Goal: Information Seeking & Learning: Get advice/opinions

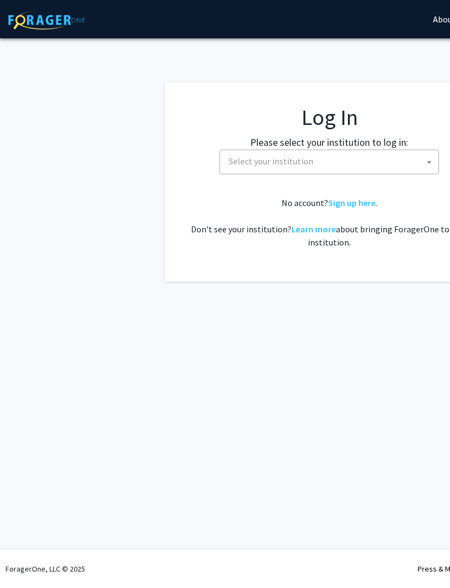
click at [229, 168] on span "Select your institution" at bounding box center [331, 161] width 214 height 22
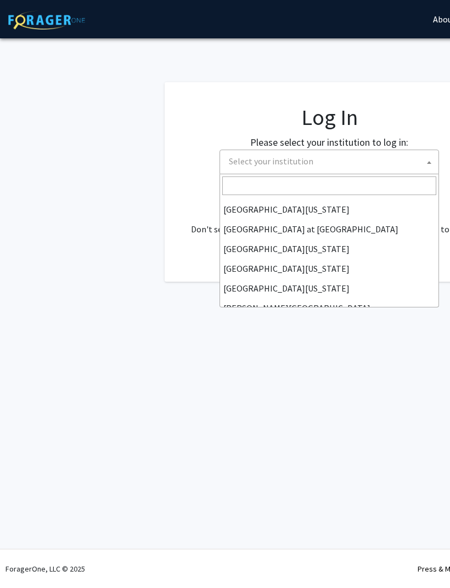
scroll to position [384, 0]
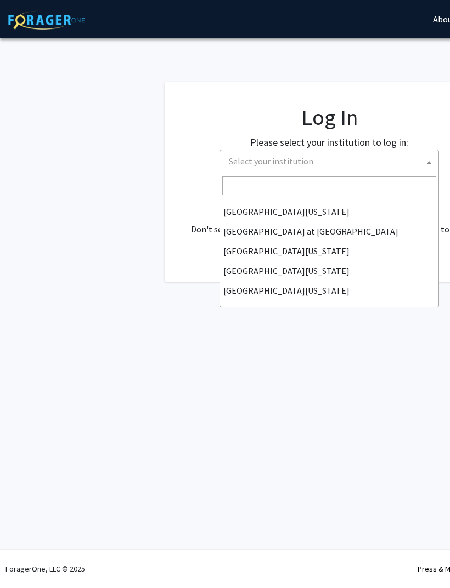
select select "31"
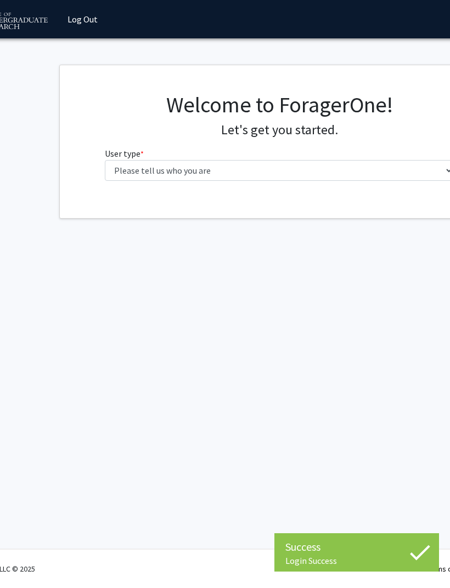
scroll to position [0, 53]
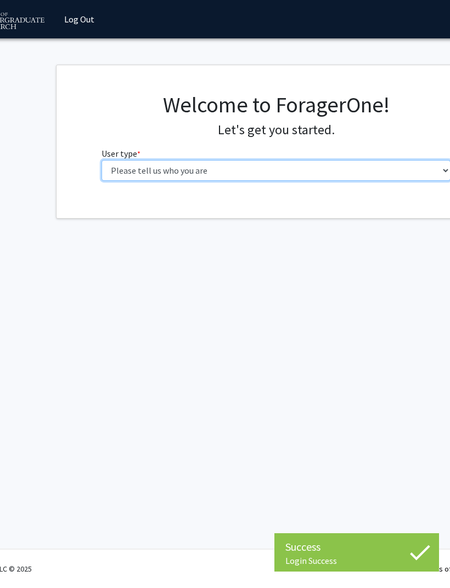
click at [326, 173] on select "Please tell us who you are Undergraduate Student Master's Student Doctoral Cand…" at bounding box center [275, 170] width 349 height 21
select select "1: undergrad"
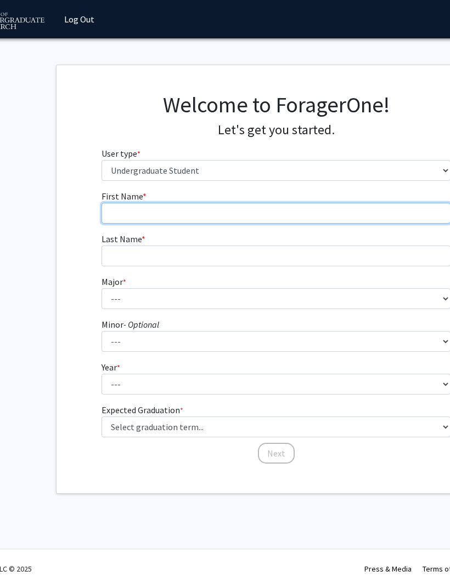
click at [295, 212] on input "First Name * required" at bounding box center [275, 213] width 349 height 21
type input "Shoshana"
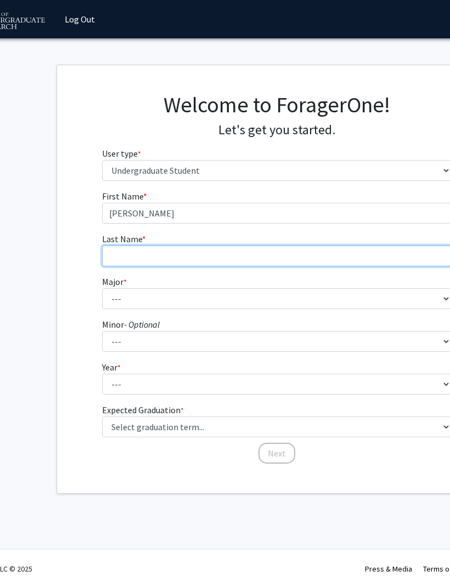
click at [192, 251] on input "Last Name * required" at bounding box center [276, 256] width 349 height 21
type input "Samuels"
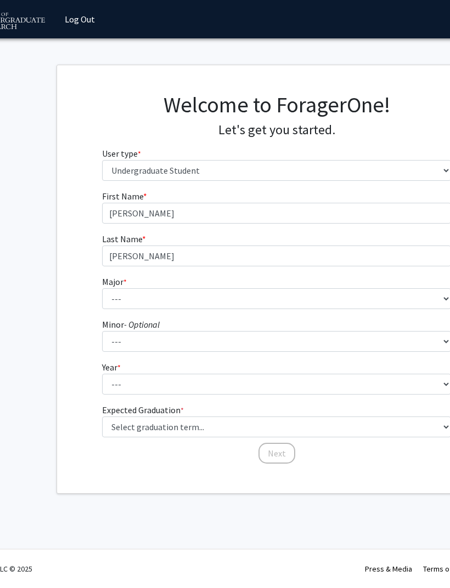
scroll to position [0, 53]
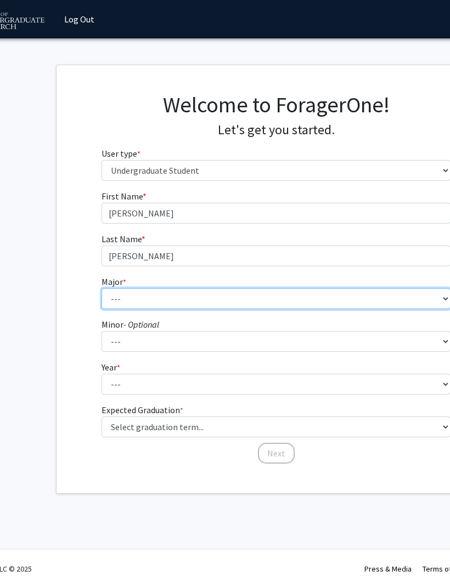
click at [200, 301] on select "--- Accounting Aerospace Engineering African American and Africana Studies Agri…" at bounding box center [275, 298] width 349 height 21
select select "17: 2318"
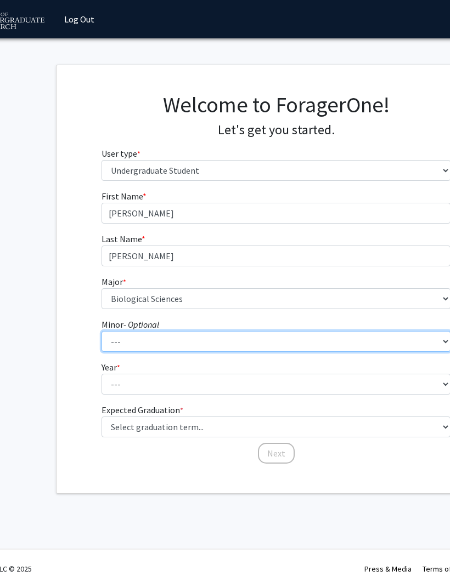
click at [237, 349] on select "--- Actuarial Mathematics Advanced Cybersecurity Experience for Students Africa…" at bounding box center [275, 341] width 349 height 21
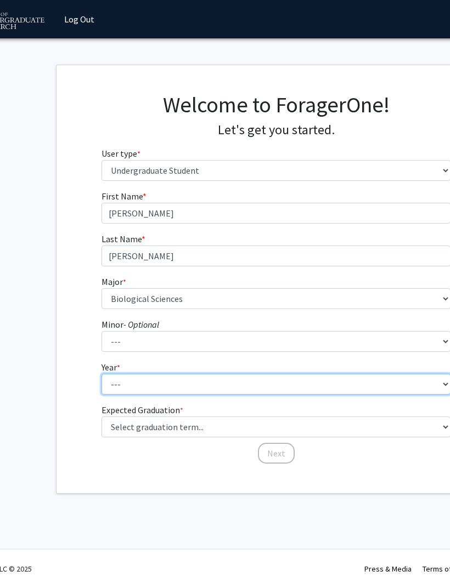
click at [176, 388] on select "--- First-year Sophomore Junior Senior Postbaccalaureate Certificate" at bounding box center [275, 384] width 349 height 21
click at [189, 387] on select "--- First-year Sophomore Junior Senior Postbaccalaureate Certificate" at bounding box center [275, 384] width 349 height 21
select select "2: sophomore"
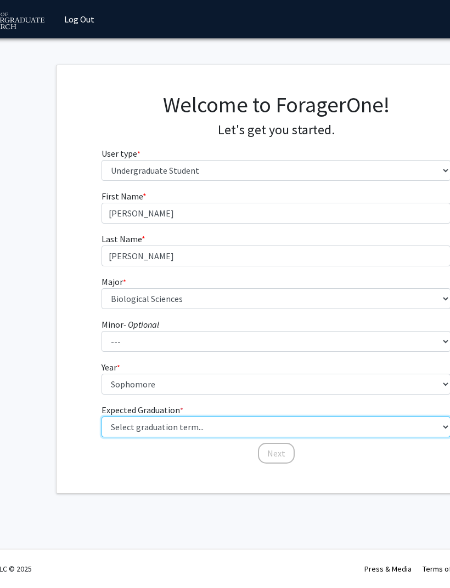
click at [342, 429] on select "Select graduation term... Spring 2025 Summer 2025 Fall 2025 Winter 2025 Spring …" at bounding box center [276, 427] width 349 height 21
select select "13: spring_2028"
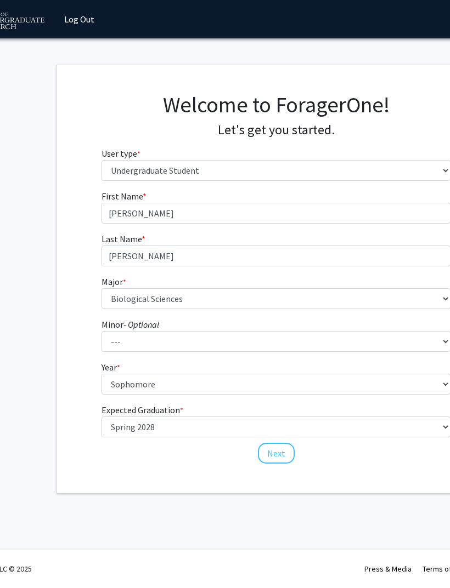
click at [279, 454] on button "Next" at bounding box center [276, 453] width 37 height 21
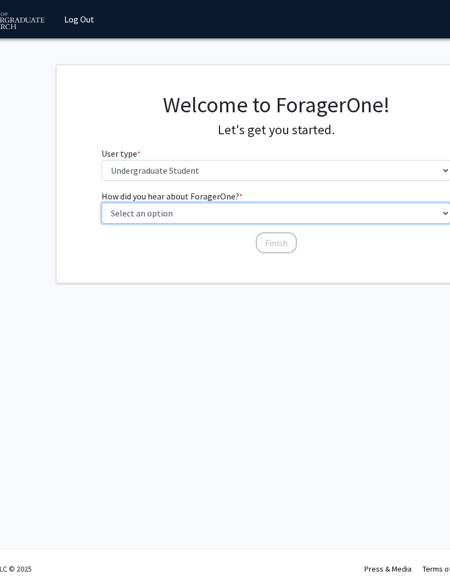
click at [316, 208] on select "Select an option Peer/student recommendation Faculty/staff recommendation Unive…" at bounding box center [275, 213] width 349 height 21
select select "3: university_website"
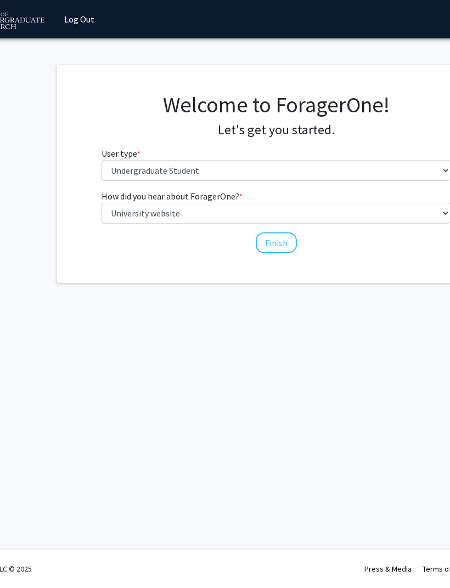
click at [288, 238] on button "Finish" at bounding box center [276, 243] width 41 height 21
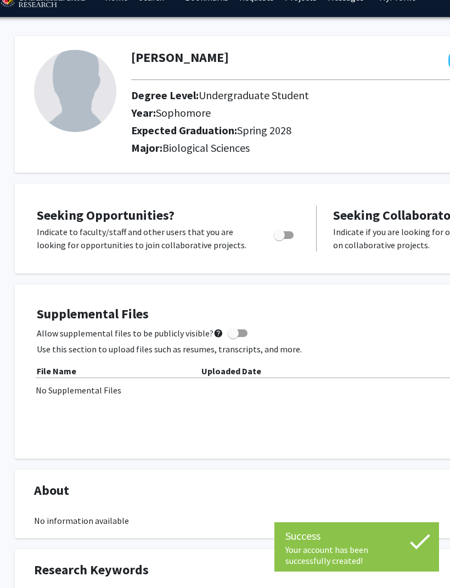
scroll to position [23, 13]
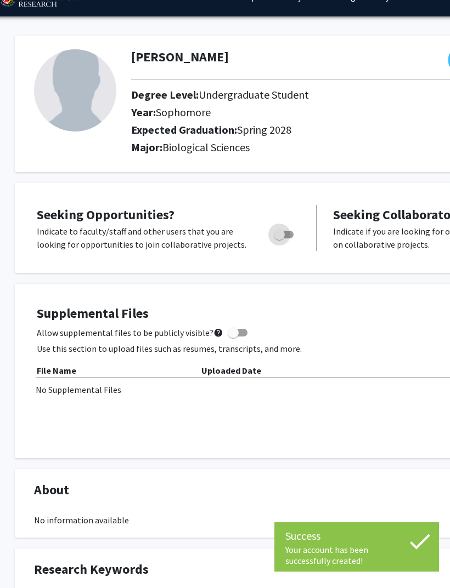
click at [288, 232] on span "Toggle" at bounding box center [284, 235] width 20 height 8
click at [279, 239] on input "Are you actively seeking opportunities?" at bounding box center [279, 239] width 1 height 1
checkbox input "true"
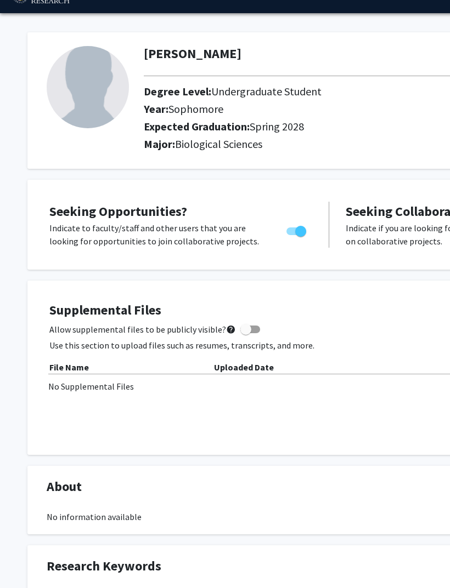
scroll to position [0, 0]
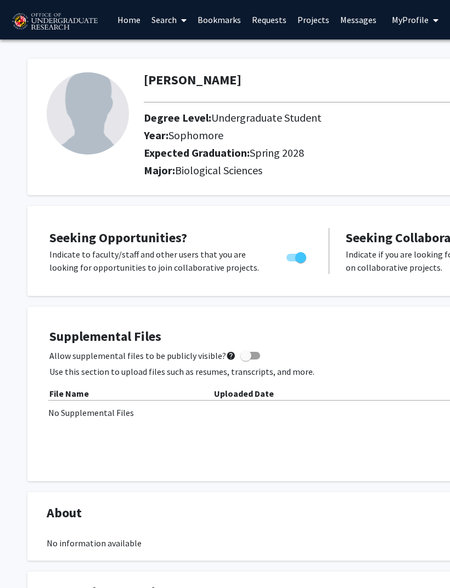
click at [127, 20] on link "Home" at bounding box center [129, 20] width 34 height 38
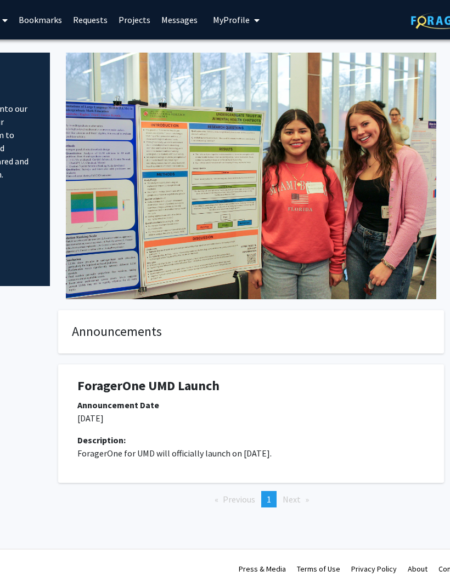
scroll to position [0, 182]
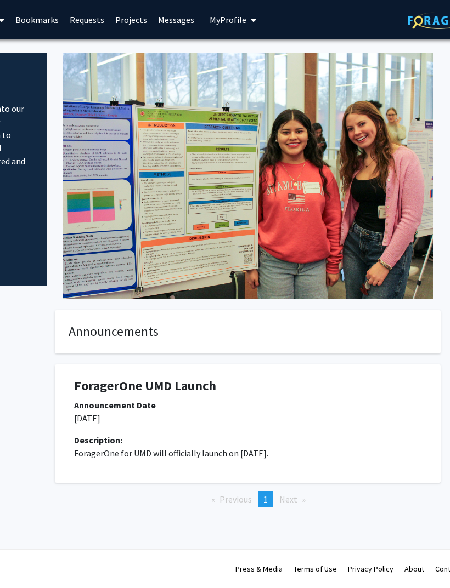
click at [297, 449] on p "ForagerOne for UMD will officially launch on February 14, 2025." at bounding box center [248, 453] width 347 height 13
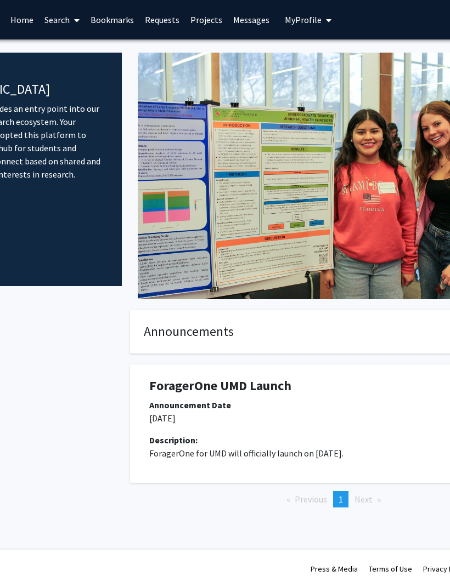
scroll to position [0, 97]
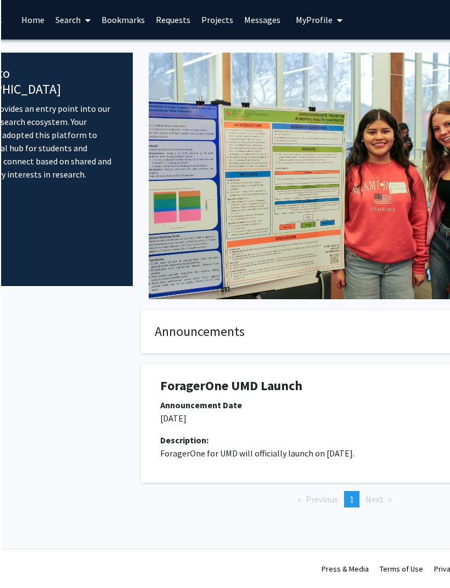
click at [63, 14] on link "Search" at bounding box center [72, 20] width 46 height 38
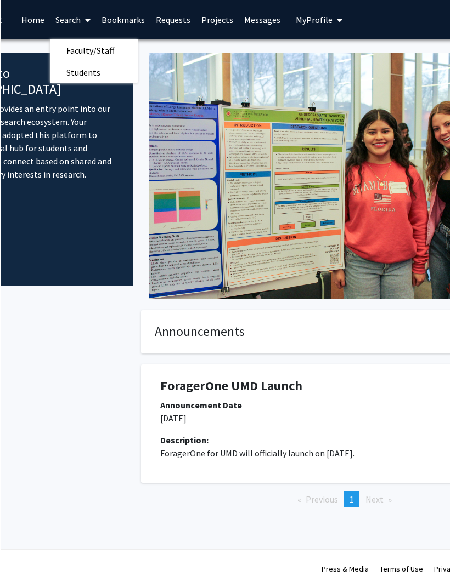
scroll to position [0, 96]
click at [82, 41] on span "Faculty/Staff" at bounding box center [90, 50] width 81 height 22
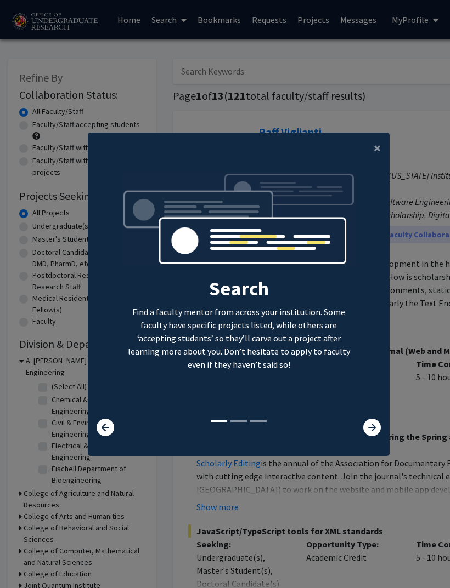
click at [372, 160] on button "×" at bounding box center [377, 148] width 25 height 31
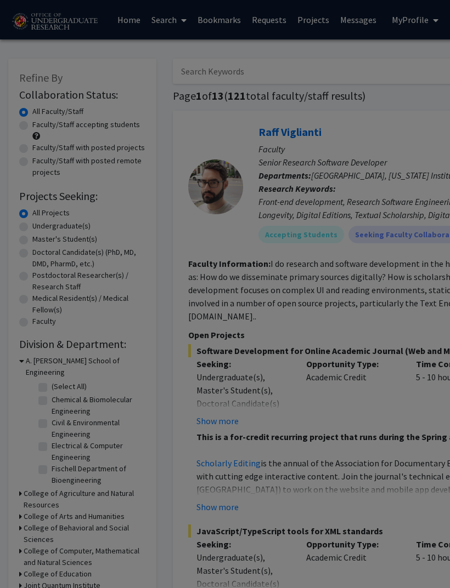
click at [375, 158] on div "Search Find a faculty mentor from across your institution. Some faculty have sp…" at bounding box center [238, 155] width 301 height 247
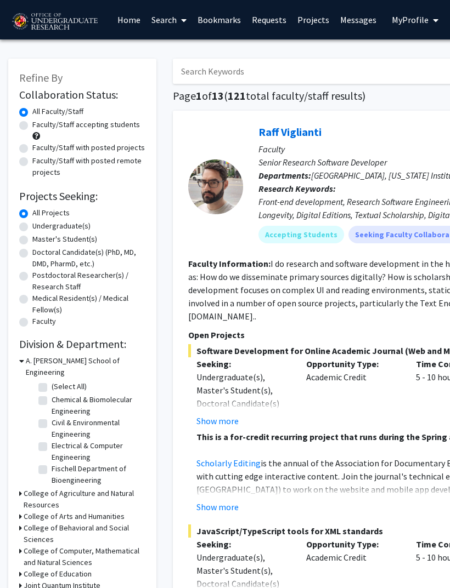
click at [32, 227] on label "Undergraduate(s)" at bounding box center [61, 226] width 58 height 12
click at [32, 227] on input "Undergraduate(s)" at bounding box center [35, 223] width 7 height 7
radio input "true"
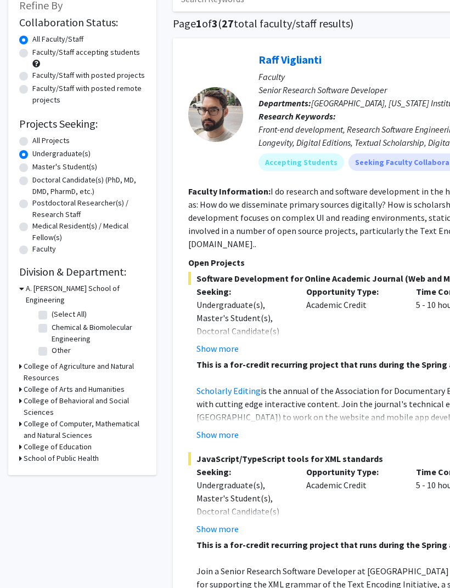
scroll to position [73, 0]
click at [104, 418] on h3 "College of Computer, Mathematical and Natural Sciences" at bounding box center [85, 429] width 122 height 23
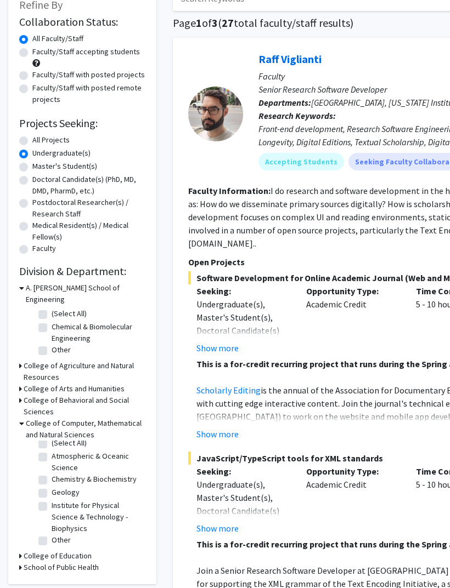
scroll to position [6, 0]
click at [52, 474] on label "Chemistry & Biochemistry" at bounding box center [94, 480] width 85 height 12
click at [52, 474] on input "Chemistry & Biochemistry" at bounding box center [55, 477] width 7 height 7
checkbox input "true"
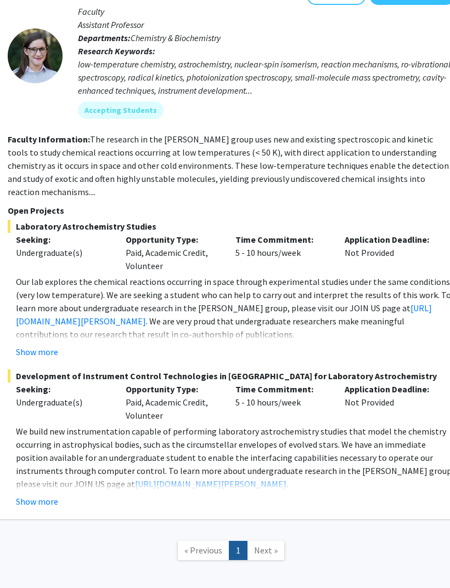
scroll to position [827, 180]
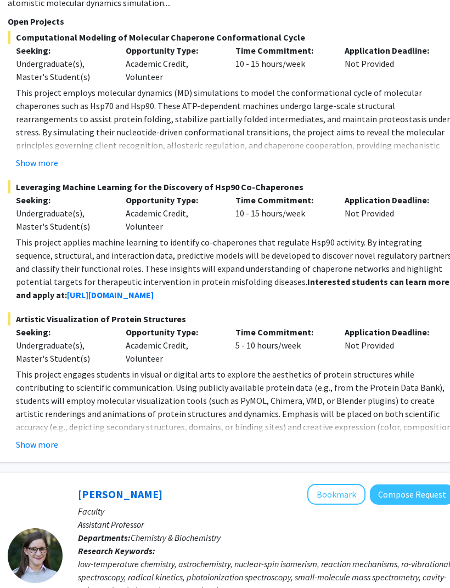
click at [47, 446] on button "Show more" at bounding box center [37, 444] width 42 height 13
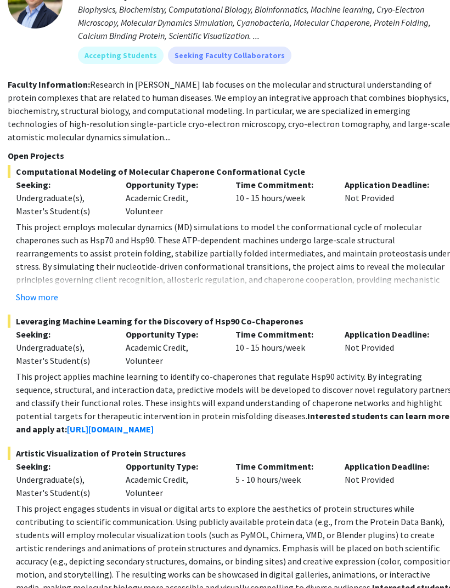
scroll to position [191, 180]
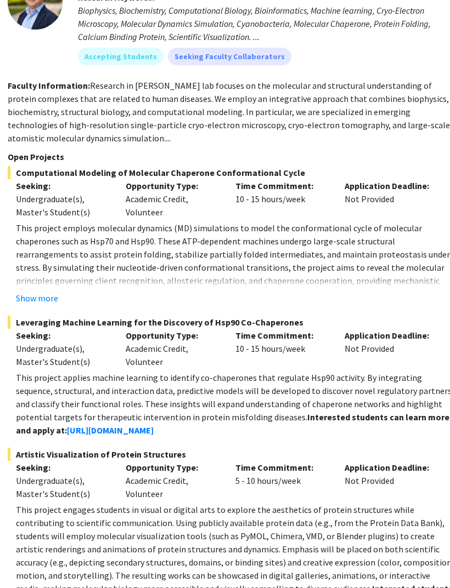
click at [49, 292] on button "Show more" at bounding box center [37, 298] width 42 height 13
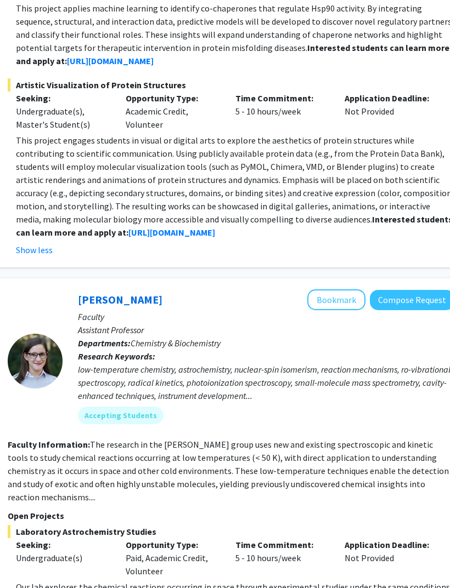
scroll to position [560, 180]
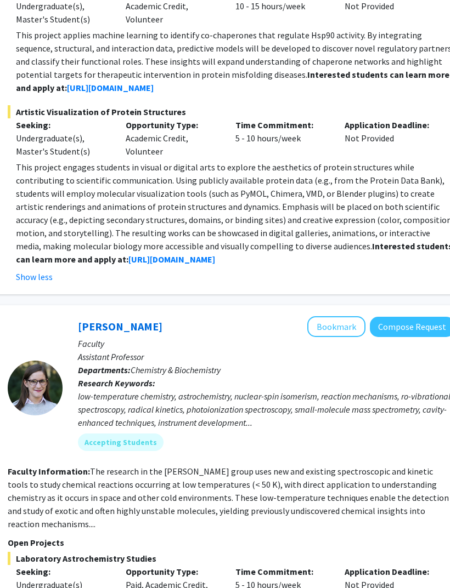
click at [350, 121] on p "Application Deadline:" at bounding box center [390, 125] width 93 height 13
click at [132, 254] on strong "https://blog.umd.edu/liu/join/" at bounding box center [171, 259] width 87 height 11
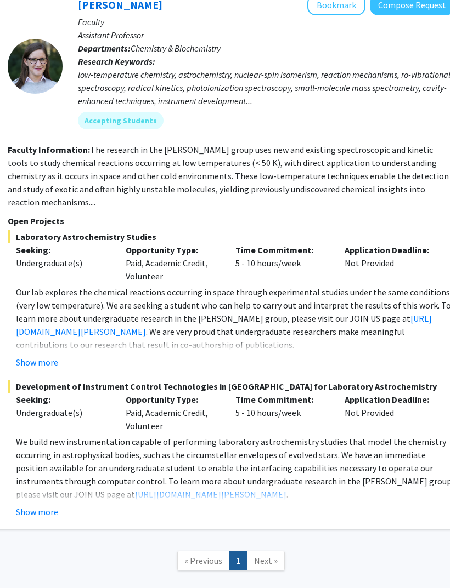
scroll to position [896, 180]
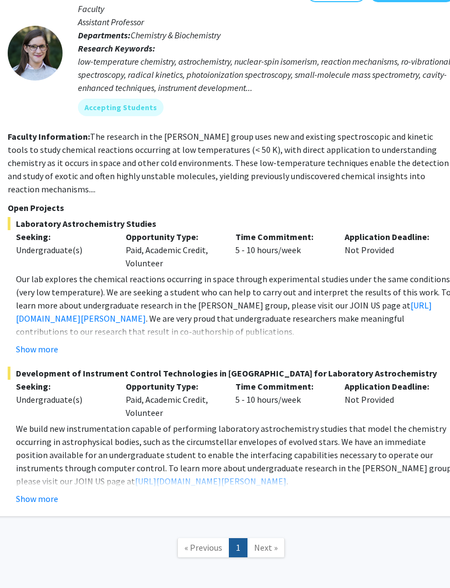
click at [39, 492] on button "Show more" at bounding box center [37, 498] width 42 height 13
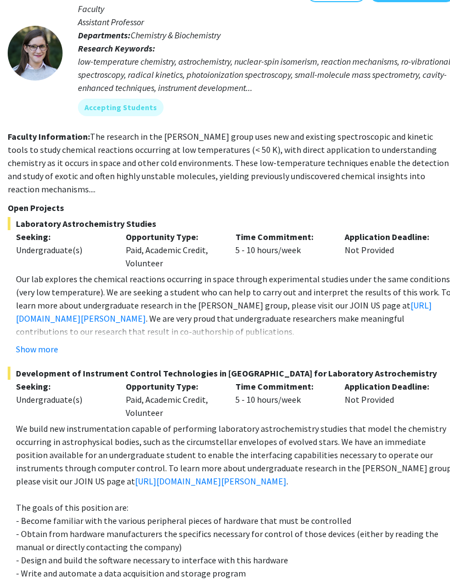
click at [135, 476] on link "https://blog.umd.edu/dodson/join-us/" at bounding box center [210, 481] width 151 height 11
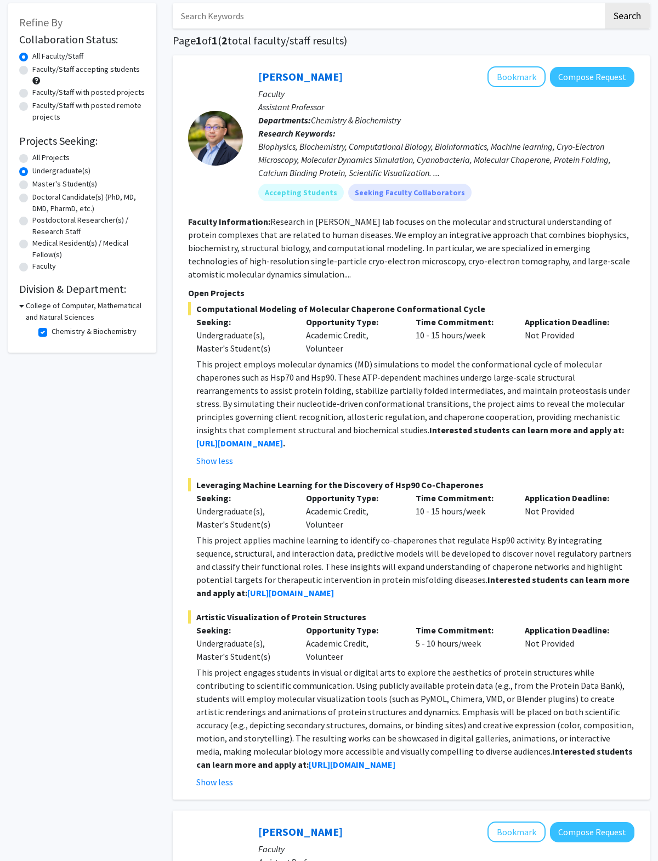
scroll to position [0, 0]
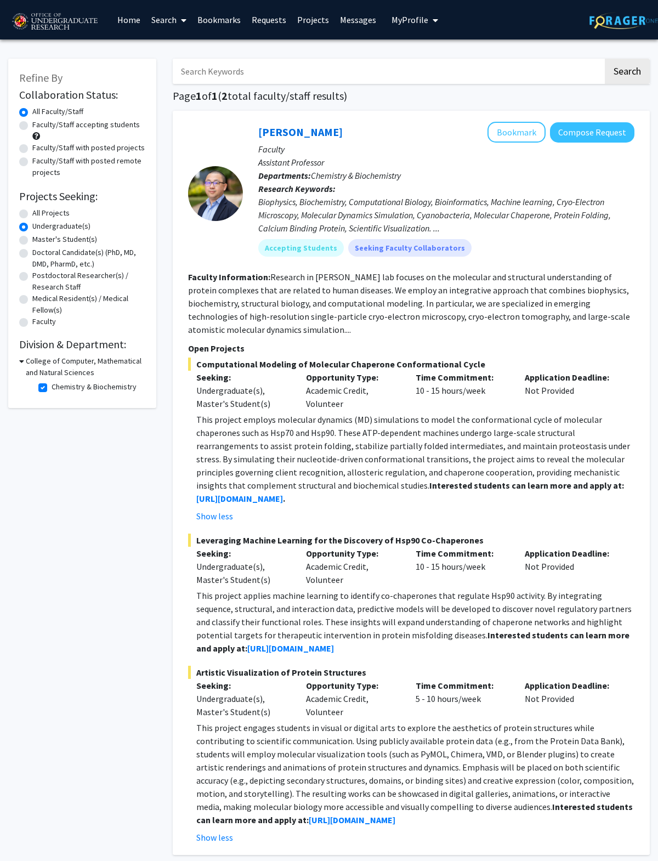
click at [52, 389] on label "Chemistry & Biochemistry" at bounding box center [94, 387] width 85 height 12
click at [52, 388] on input "Chemistry & Biochemistry" at bounding box center [55, 384] width 7 height 7
checkbox input "false"
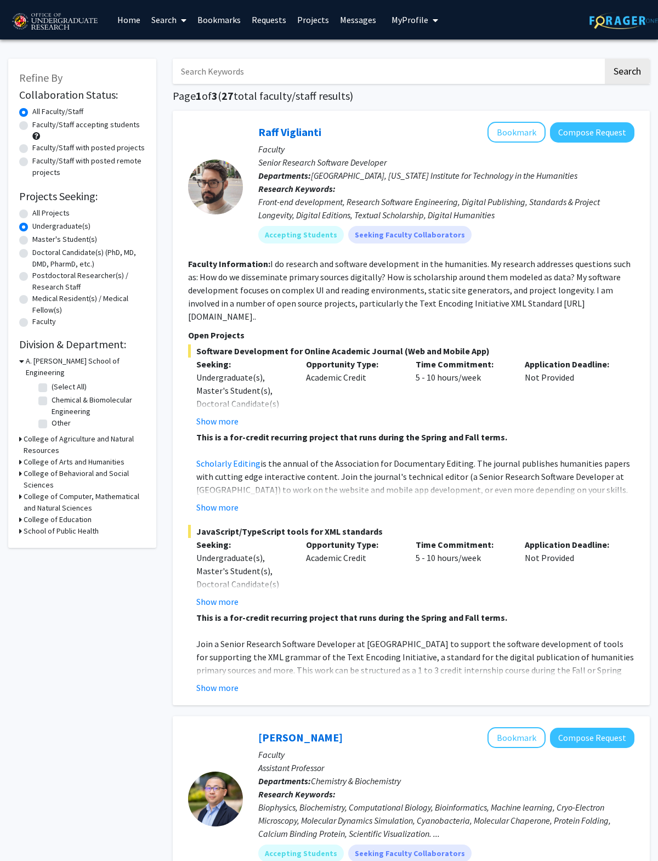
click at [25, 491] on h3 "College of Computer, Mathematical and Natural Sciences" at bounding box center [85, 502] width 122 height 23
click at [45, 501] on h3 "College of Computer, Mathematical and Natural Sciences" at bounding box center [86, 502] width 120 height 23
click at [19, 491] on icon at bounding box center [20, 497] width 3 height 12
click at [109, 456] on h3 "College of Arts and Humanities" at bounding box center [74, 462] width 101 height 12
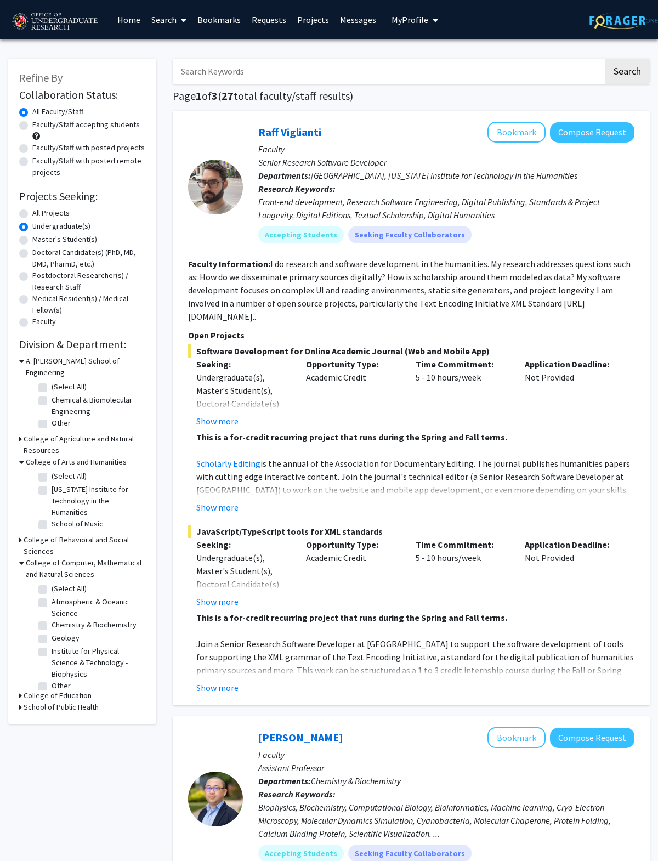
click at [115, 536] on h3 "College of Behavioral and Social Sciences" at bounding box center [85, 545] width 122 height 23
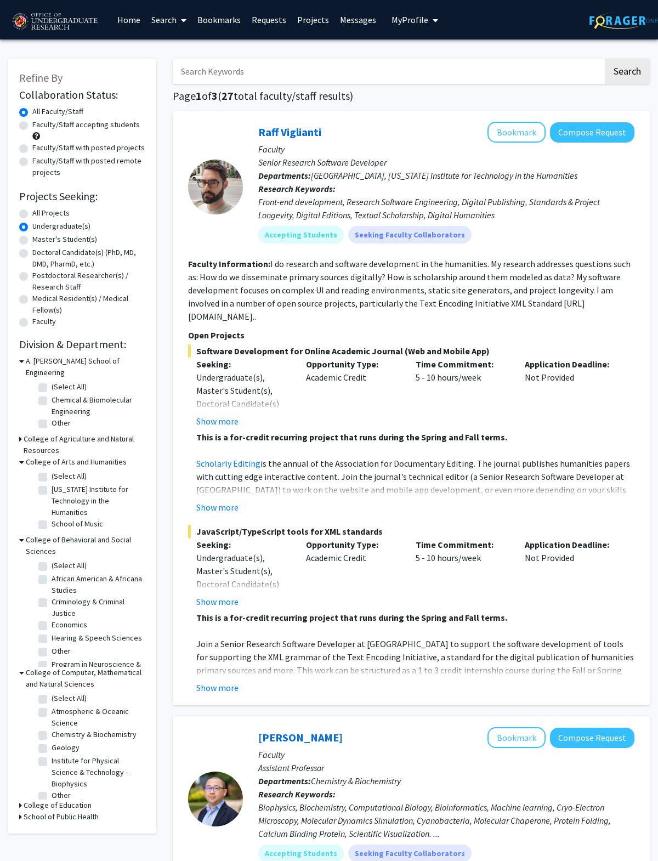
click at [52, 588] on label "Hearing & Speech Sciences" at bounding box center [97, 638] width 90 height 12
click at [52, 588] on input "Hearing & Speech Sciences" at bounding box center [55, 635] width 7 height 7
checkbox input "true"
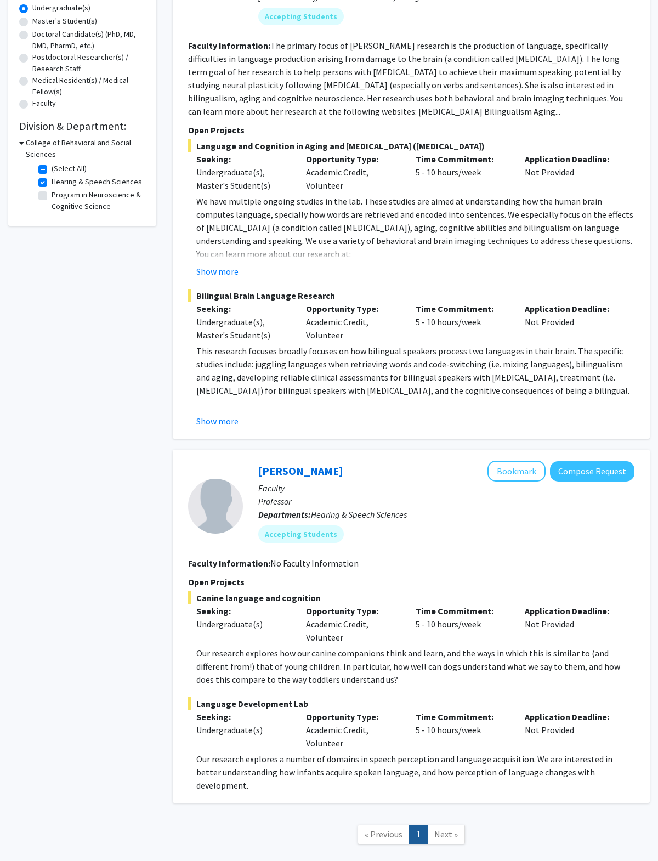
scroll to position [218, 0]
click at [449, 588] on div "Language Development Lab Seeking: Undergraduate(s) Opportunity Type: Academic C…" at bounding box center [411, 744] width 446 height 95
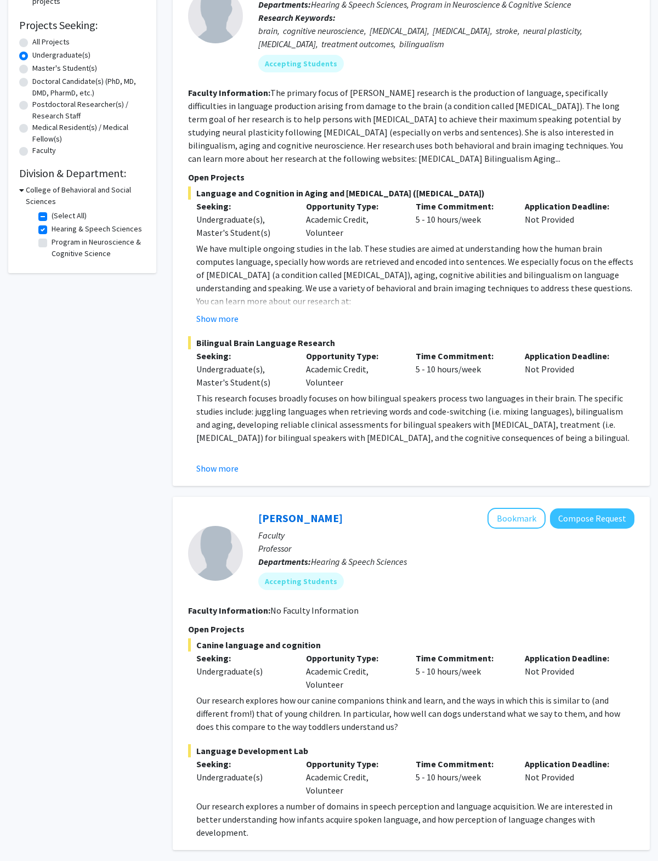
scroll to position [170, 0]
click at [229, 452] on p at bounding box center [415, 451] width 438 height 13
click at [234, 313] on button "Show more" at bounding box center [217, 319] width 42 height 13
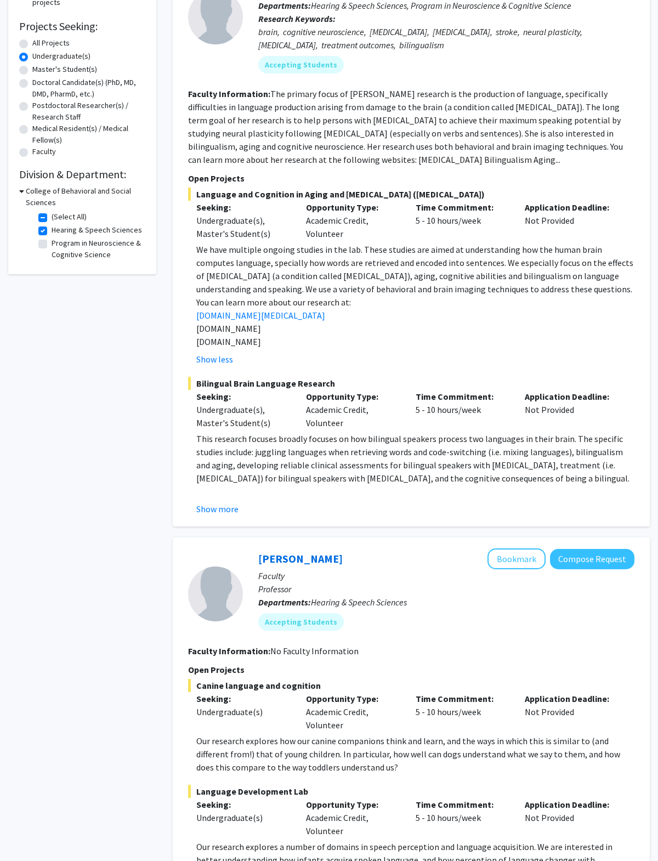
click at [228, 504] on button "Show more" at bounding box center [217, 508] width 42 height 13
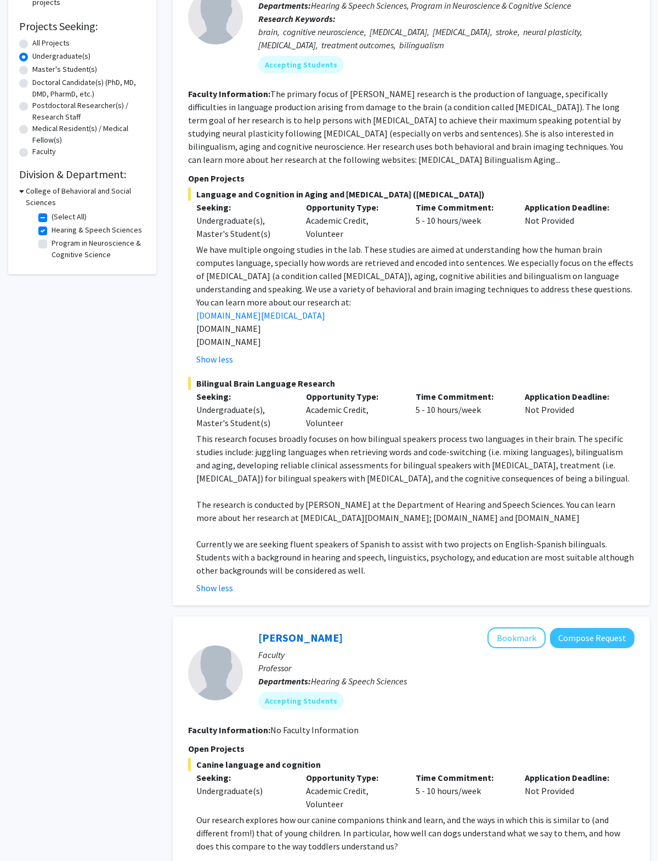
click at [257, 318] on link "www.aphasia.umd.edu" at bounding box center [260, 315] width 129 height 11
